Goal: Transaction & Acquisition: Purchase product/service

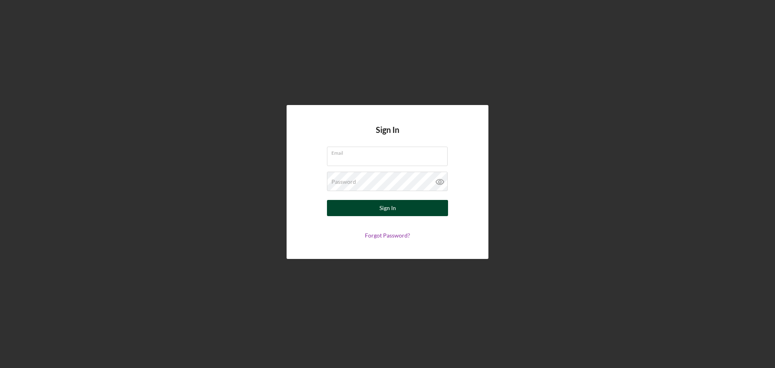
type input "[PERSON_NAME][EMAIL_ADDRESS][DOMAIN_NAME]"
click at [385, 205] on div "Sign In" at bounding box center [387, 208] width 17 height 16
